Goal: Task Accomplishment & Management: Use online tool/utility

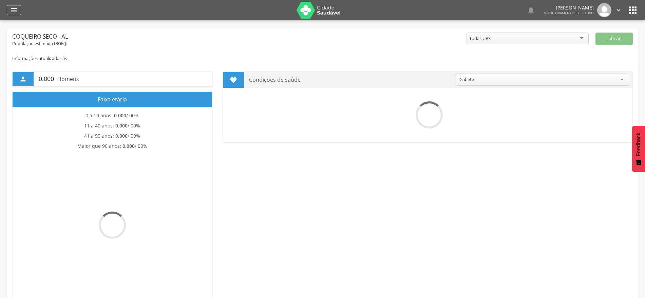
click at [15, 12] on icon "" at bounding box center [14, 10] width 8 height 8
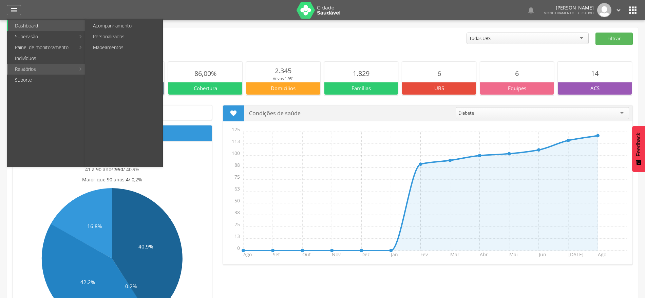
click at [33, 69] on link "Relatórios" at bounding box center [41, 69] width 67 height 11
click at [143, 34] on link "Personalizados" at bounding box center [124, 36] width 76 height 11
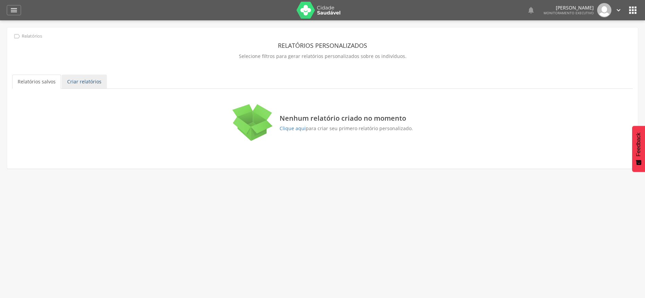
click at [86, 82] on link "Criar relatórios" at bounding box center [84, 82] width 45 height 14
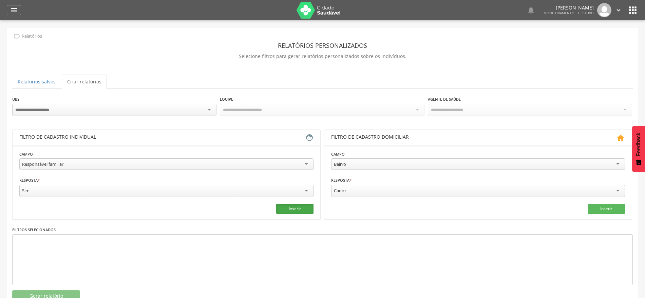
click at [290, 209] on button "Inserir" at bounding box center [294, 209] width 37 height 10
click at [64, 293] on button "Gerar relatório" at bounding box center [46, 296] width 68 height 12
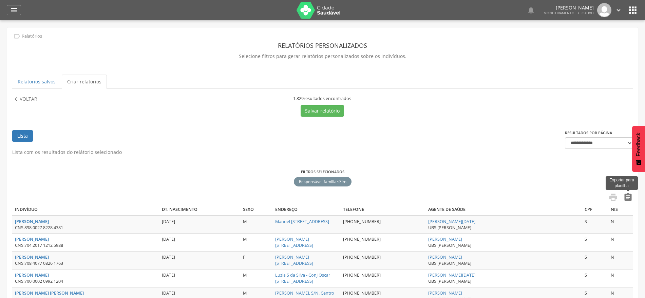
click at [629, 198] on icon "" at bounding box center [627, 197] width 9 height 9
click at [17, 99] on icon "" at bounding box center [15, 99] width 7 height 7
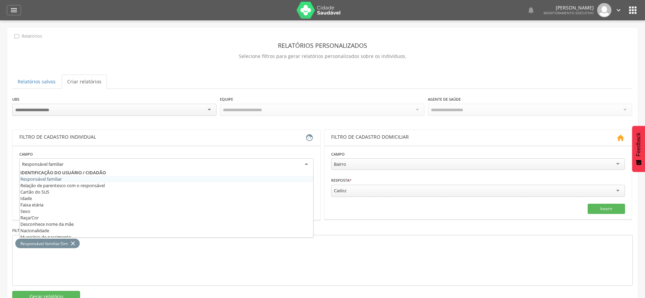
click at [182, 160] on div "Responsável familiar" at bounding box center [166, 164] width 294 height 12
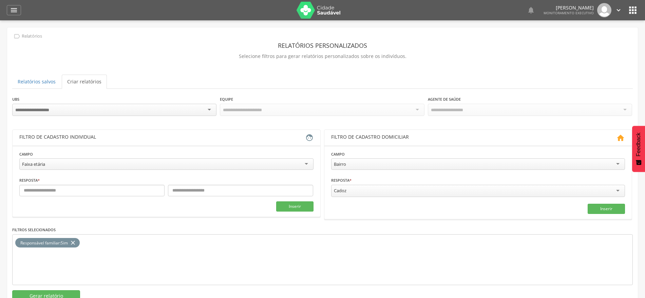
click at [72, 242] on icon "close" at bounding box center [73, 243] width 7 height 10
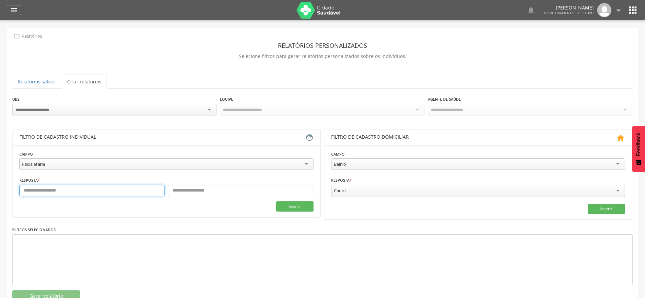
click at [117, 191] on input "text" at bounding box center [91, 191] width 145 height 12
type input "*"
click at [238, 192] on input "text" at bounding box center [240, 191] width 145 height 12
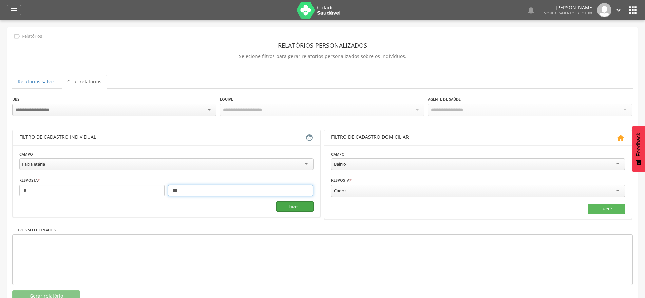
type input "***"
click at [292, 204] on button "Inserir" at bounding box center [294, 207] width 37 height 10
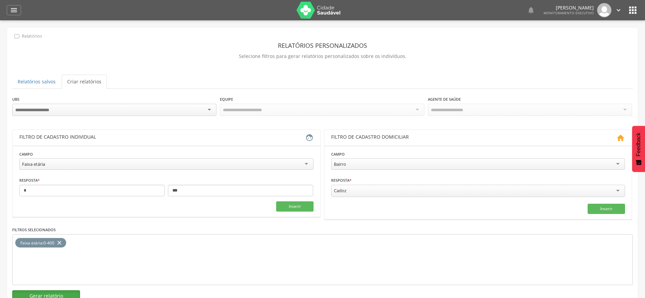
click at [72, 293] on button "Gerar relatório" at bounding box center [46, 296] width 68 height 12
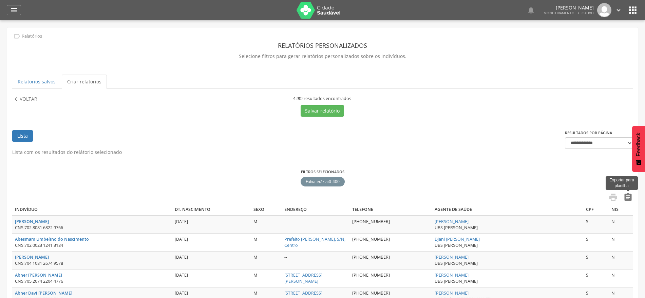
click at [626, 198] on icon "" at bounding box center [627, 197] width 9 height 9
click at [634, 13] on icon "" at bounding box center [632, 10] width 11 height 11
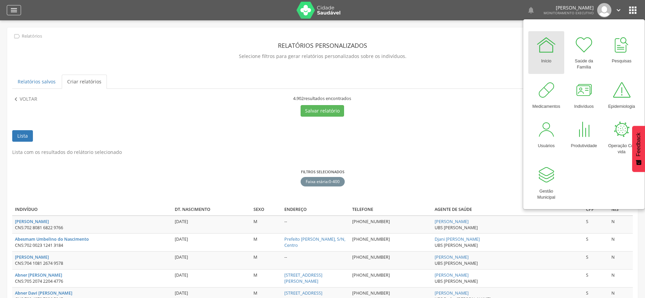
click at [18, 10] on div "" at bounding box center [14, 10] width 14 height 10
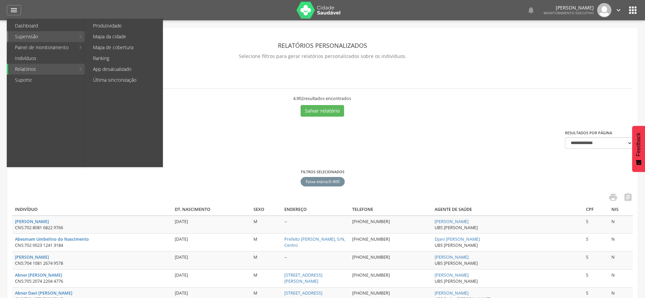
click at [30, 36] on link "Supervisão" at bounding box center [41, 36] width 67 height 11
click at [124, 83] on link "Última sincronização" at bounding box center [124, 80] width 76 height 11
